Goal: Task Accomplishment & Management: Manage account settings

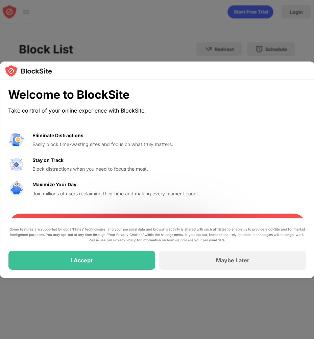
click at [154, 46] on div at bounding box center [157, 169] width 314 height 339
click at [131, 266] on div "I Accept" at bounding box center [81, 259] width 147 height 19
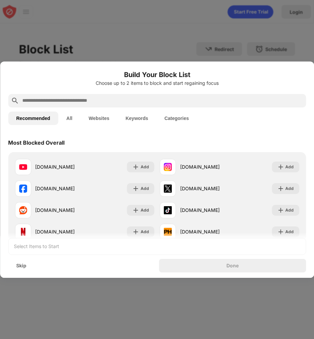
drag, startPoint x: 144, startPoint y: 48, endPoint x: 151, endPoint y: 68, distance: 20.9
click at [144, 48] on div at bounding box center [157, 169] width 314 height 339
click at [27, 265] on div "Skip" at bounding box center [21, 266] width 26 height 14
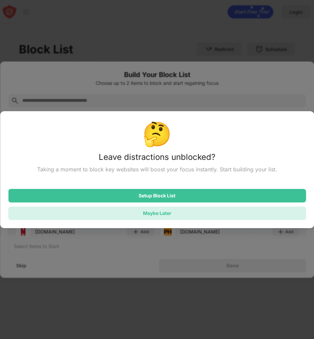
click at [176, 214] on div "Maybe Later" at bounding box center [156, 213] width 297 height 14
